Goal: Find specific page/section: Find specific page/section

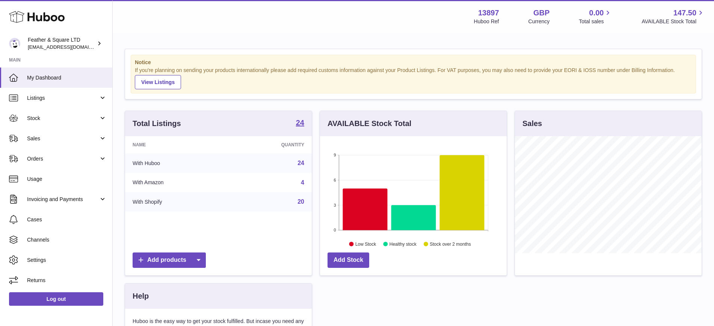
scroll to position [117, 187]
click at [73, 140] on span "Sales" at bounding box center [63, 138] width 72 height 7
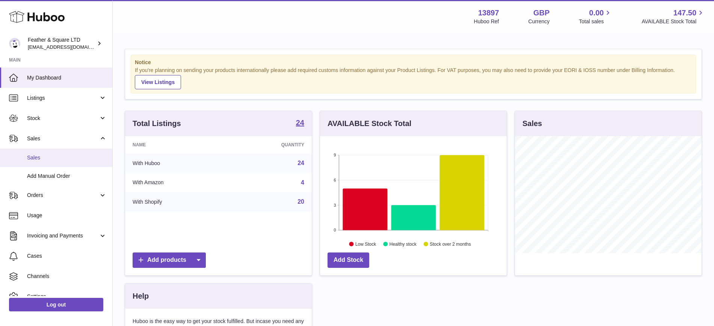
click at [55, 159] on span "Sales" at bounding box center [67, 157] width 80 height 7
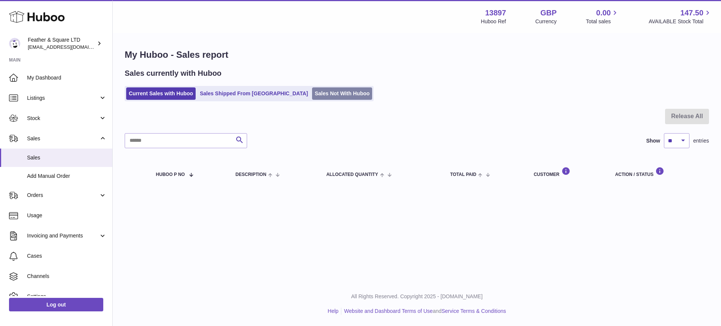
click at [312, 92] on link "Sales Not With Huboo" at bounding box center [342, 93] width 60 height 12
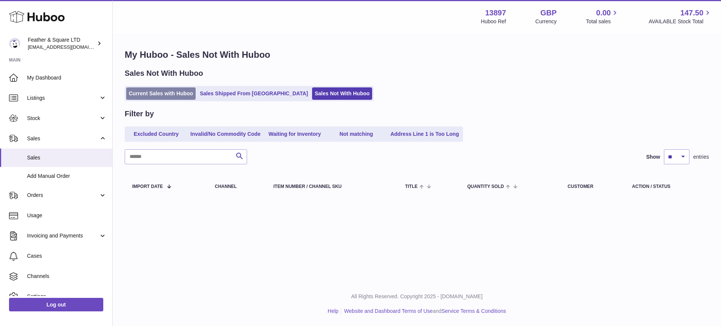
click at [176, 91] on link "Current Sales with Huboo" at bounding box center [160, 93] width 69 height 12
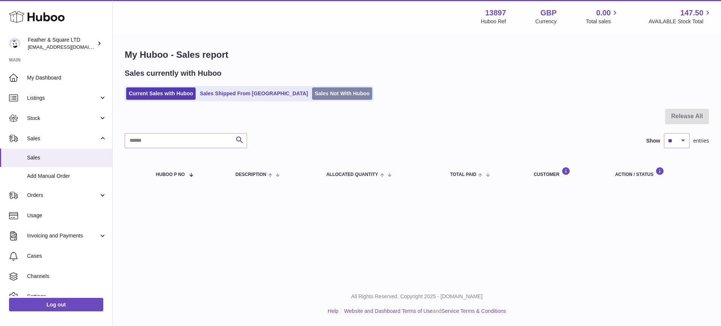
click at [312, 95] on link "Sales Not With Huboo" at bounding box center [342, 93] width 60 height 12
